Goal: Information Seeking & Learning: Learn about a topic

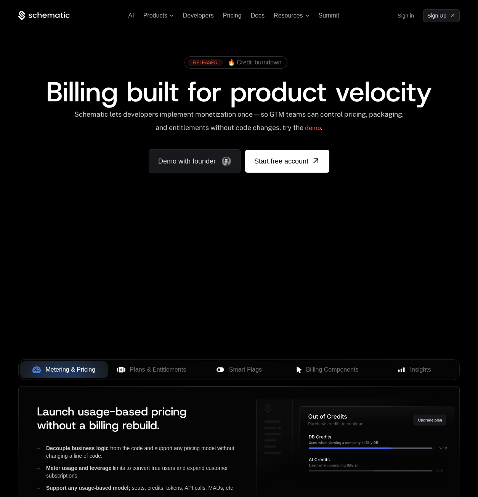
click at [82, 103] on span "Billing built for product velocity" at bounding box center [239, 92] width 386 height 37
click at [248, 367] on span "Smart Flags" at bounding box center [245, 369] width 33 height 9
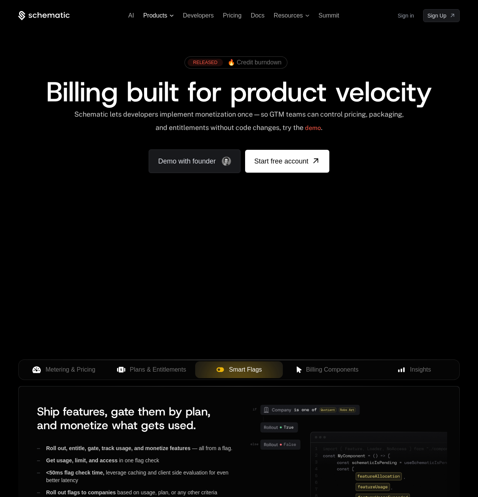
click at [164, 13] on span "Products" at bounding box center [155, 15] width 24 height 7
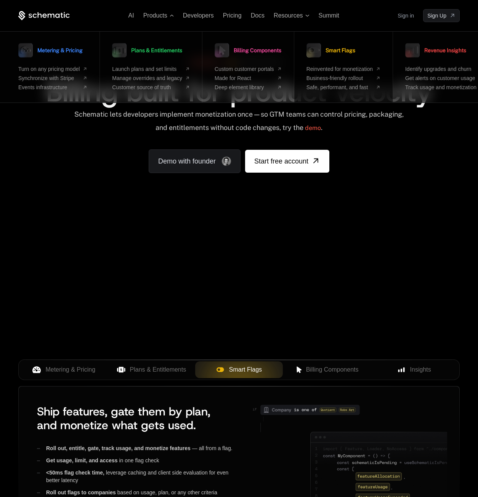
click at [337, 58] on link "Smart Flags" at bounding box center [330, 50] width 49 height 19
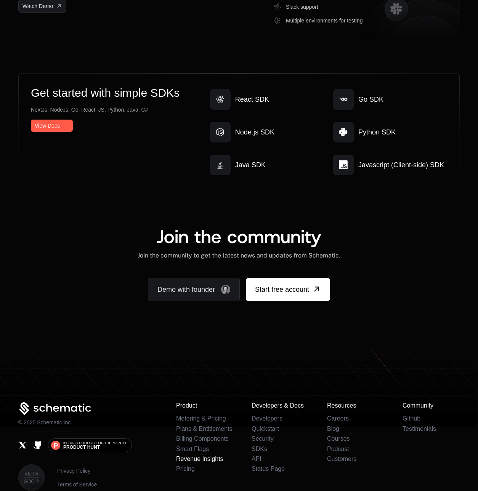
scroll to position [2035, 0]
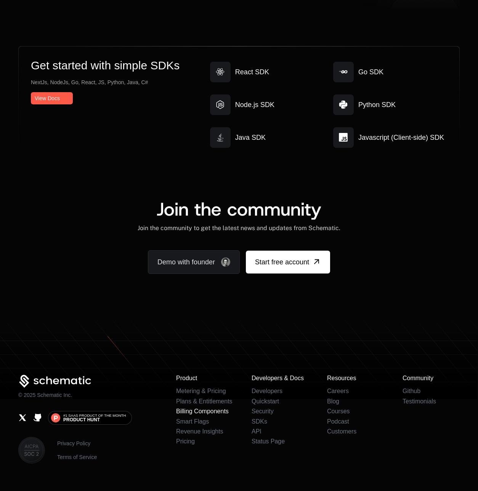
click at [202, 408] on link "Billing Components" at bounding box center [202, 411] width 53 height 6
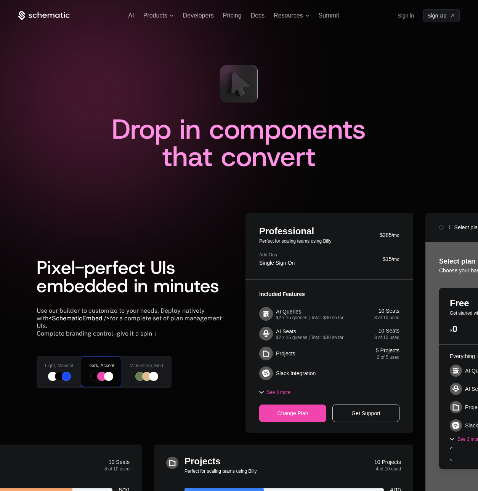
click at [111, 230] on div "Pixel-perfect UIs embedded in minutes Use our builder to customize to your need…" at bounding box center [132, 323] width 191 height 220
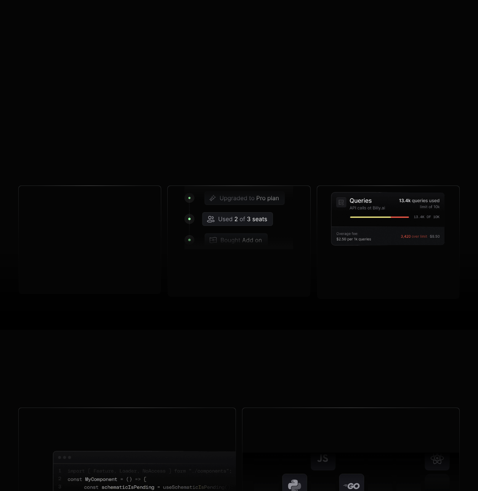
scroll to position [1961, 0]
